Goal: Find contact information: Find contact information

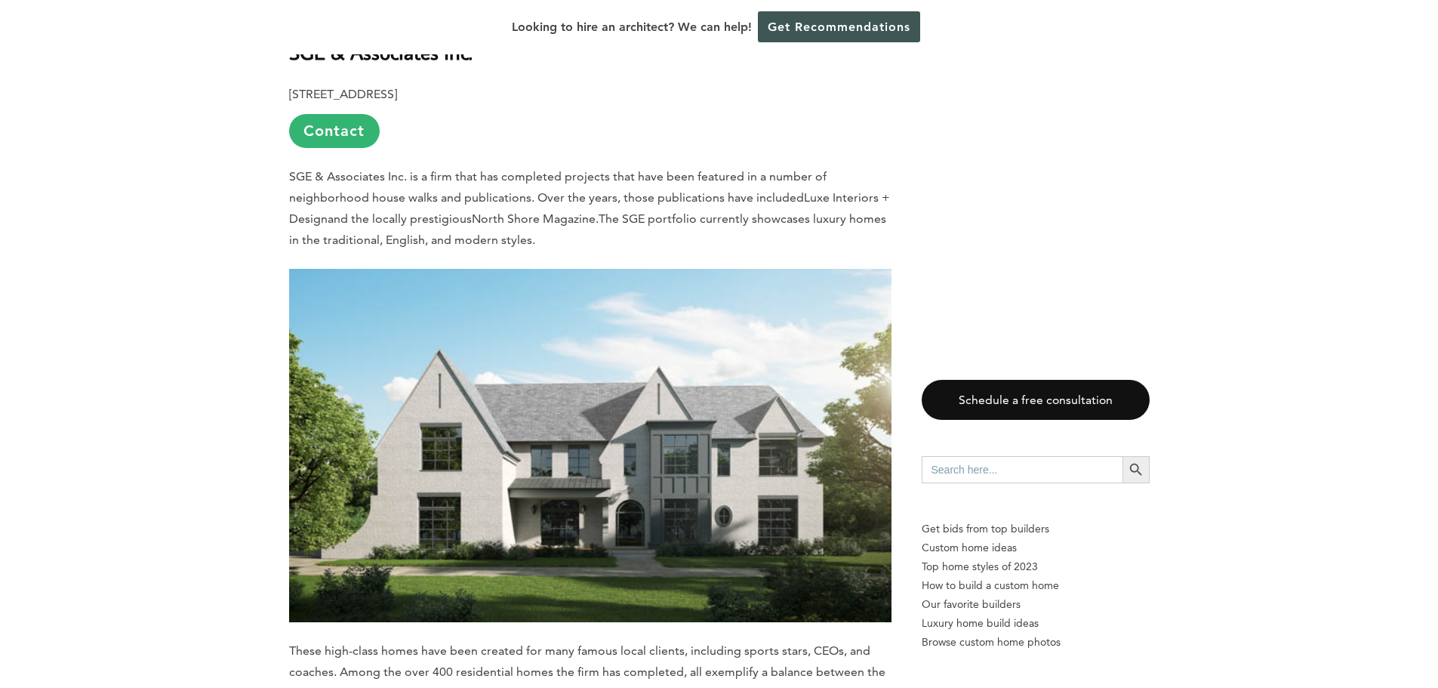
scroll to position [4228, 0]
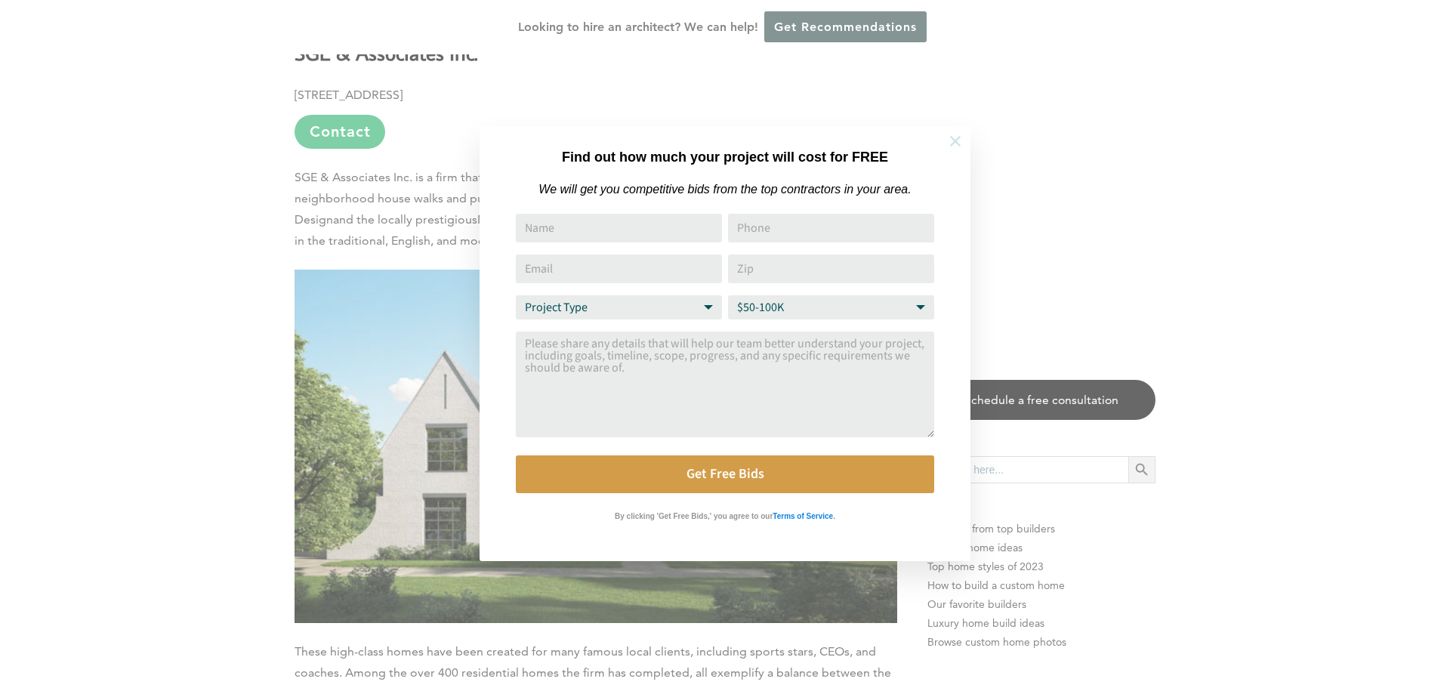
click at [959, 139] on icon at bounding box center [955, 141] width 17 height 17
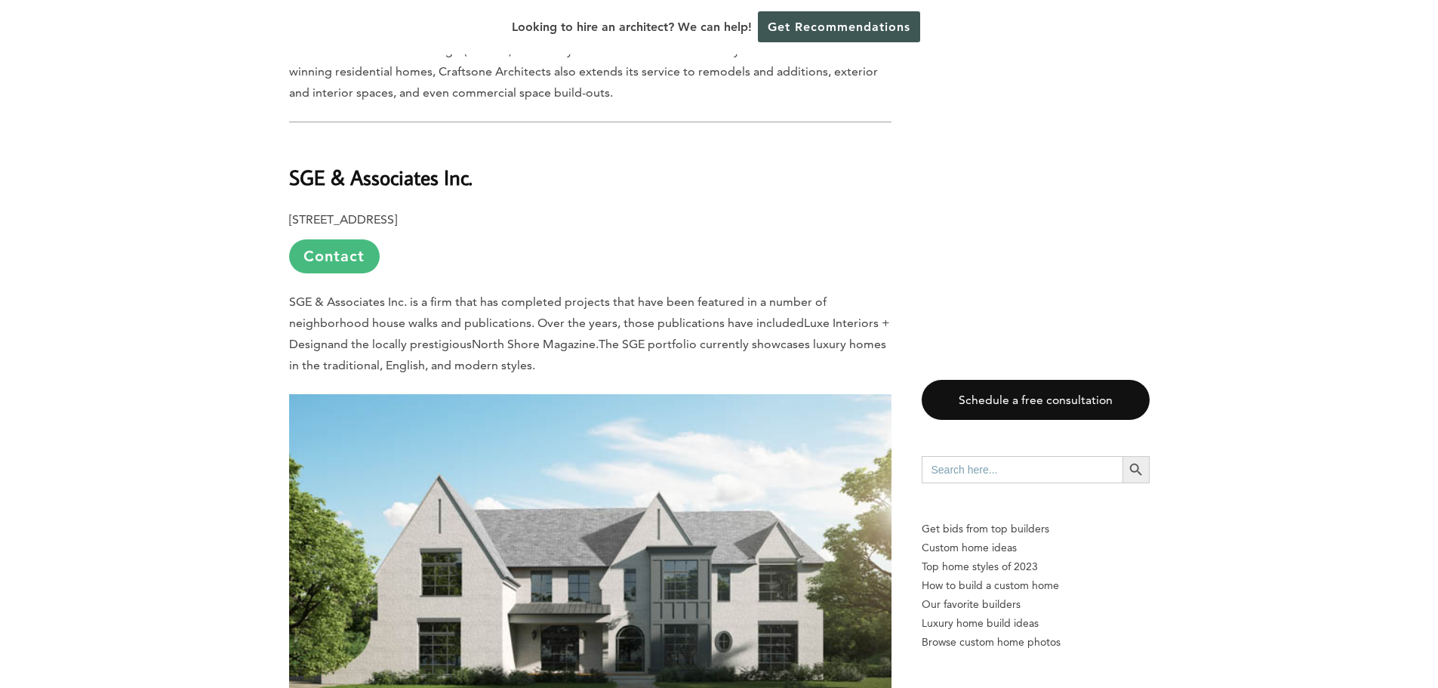
scroll to position [4077, 0]
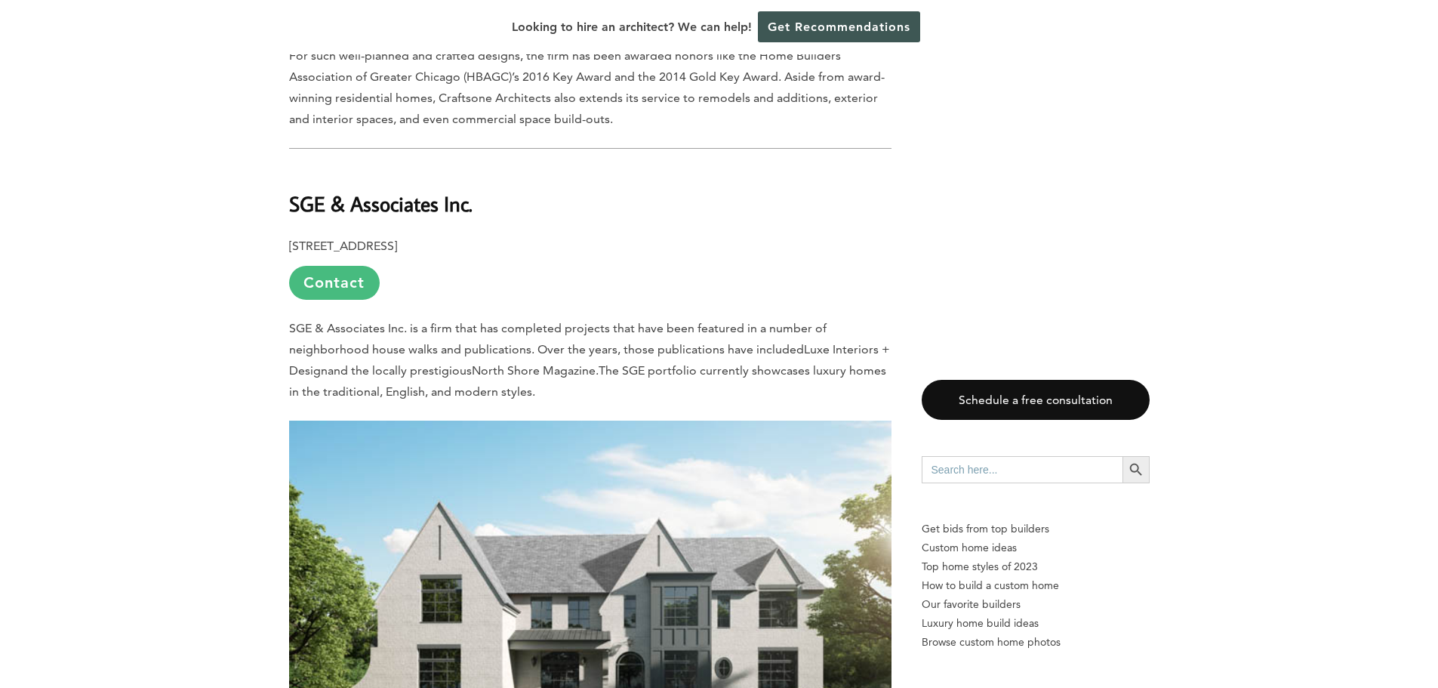
click at [336, 266] on link "Contact" at bounding box center [334, 283] width 91 height 34
click at [0, 0] on div "How can we help? Share a few details about your project and we will get in touc…" at bounding box center [0, 0] width 0 height 0
click at [335, 266] on link "Contact" at bounding box center [334, 283] width 91 height 34
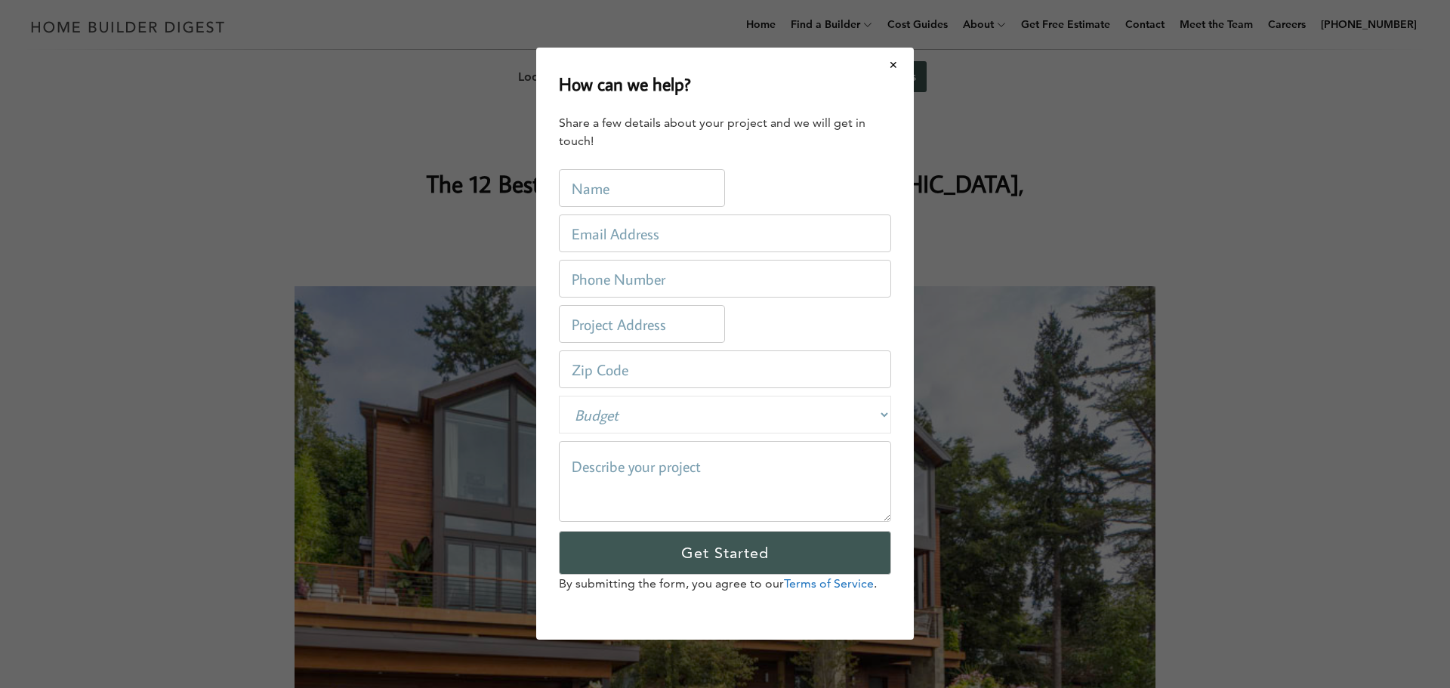
click at [1043, 189] on div "How can we help? Share a few details about your project and we will get in touc…" at bounding box center [725, 344] width 1450 height 688
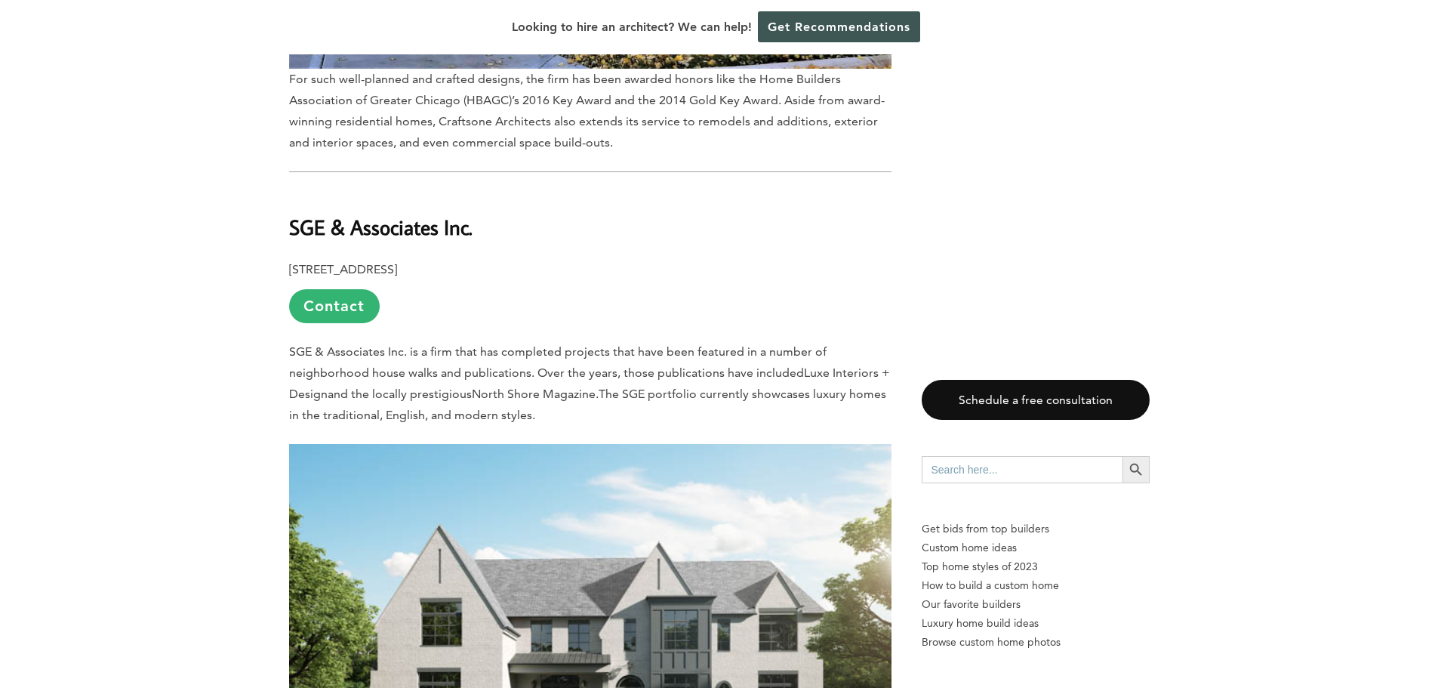
scroll to position [4001, 0]
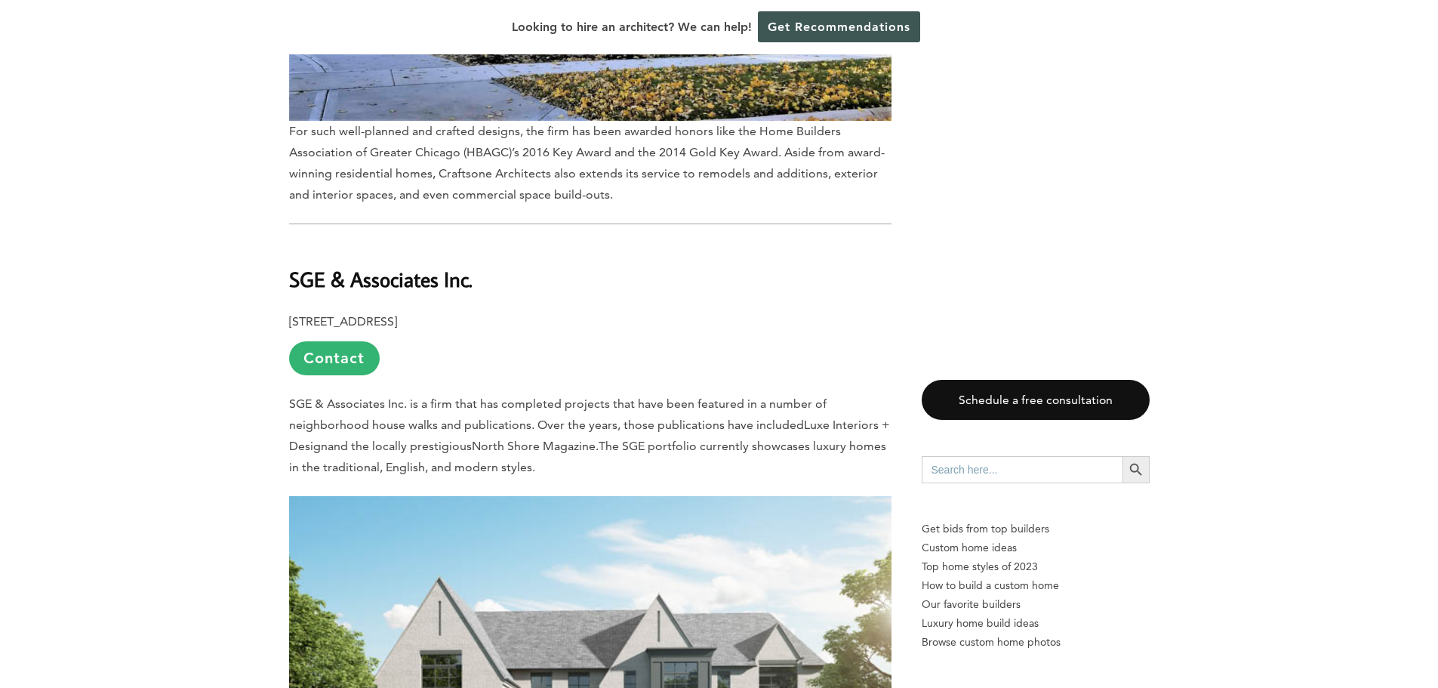
click at [472, 266] on b "SGE & Associates Inc." at bounding box center [380, 279] width 183 height 26
drag, startPoint x: 472, startPoint y: 204, endPoint x: 285, endPoint y: 204, distance: 187.2
click at [303, 266] on b "SGE & Associates Inc." at bounding box center [380, 279] width 183 height 26
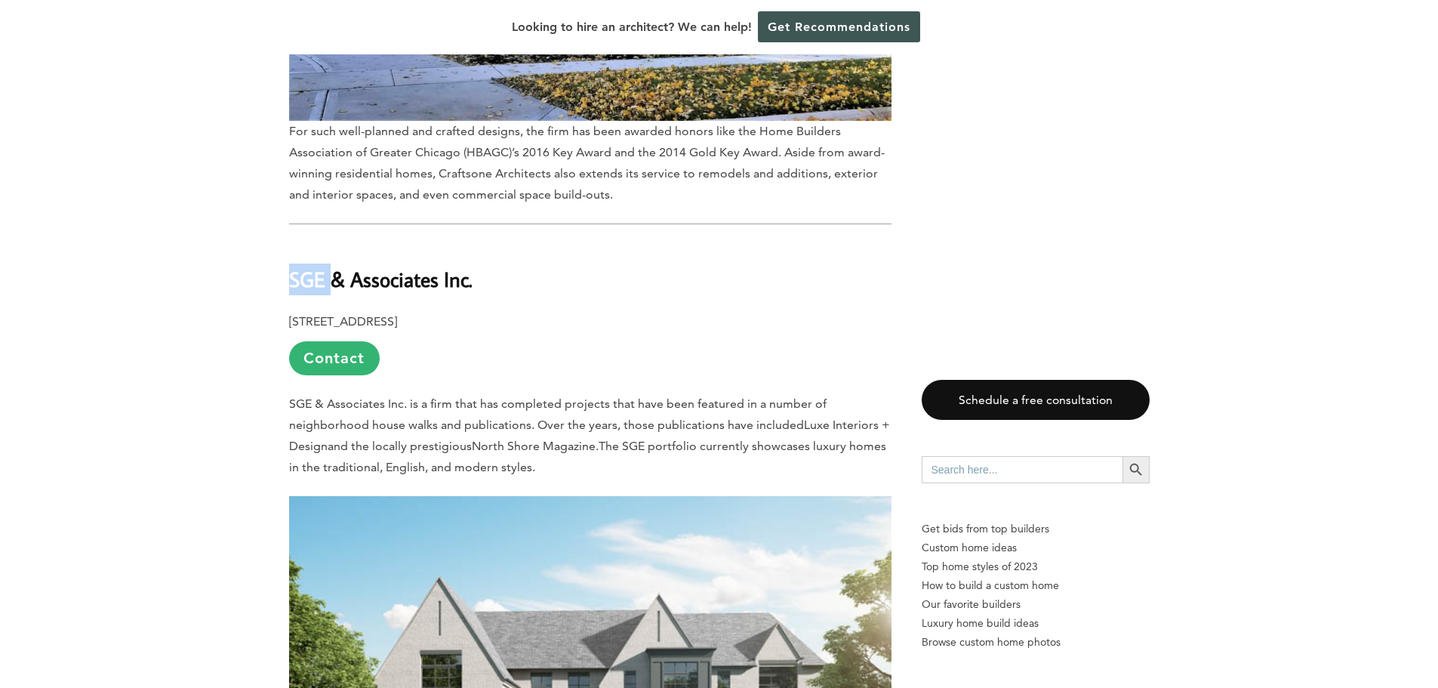
click at [303, 266] on b "SGE & Associates Inc." at bounding box center [380, 279] width 183 height 26
click at [347, 266] on b "SGE & Associates Inc." at bounding box center [380, 279] width 183 height 26
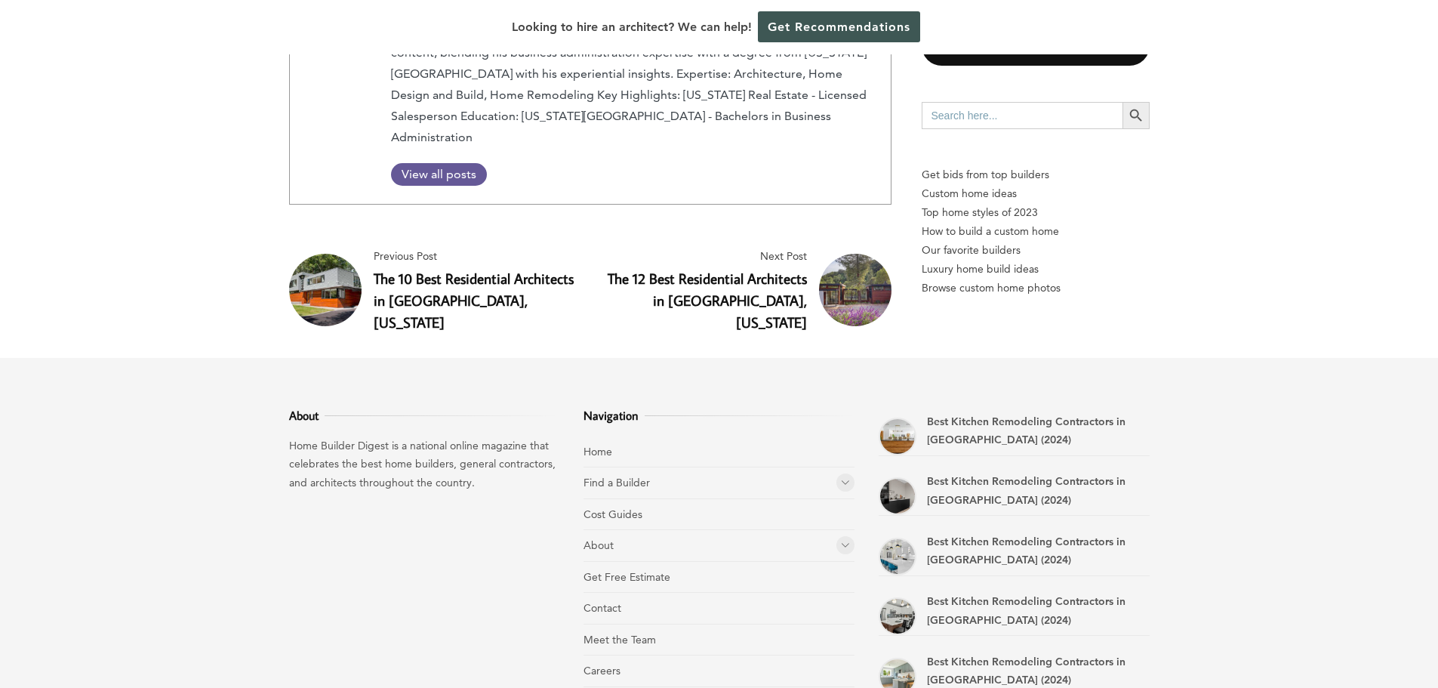
scroll to position [14647, 0]
